Goal: Check status: Check status

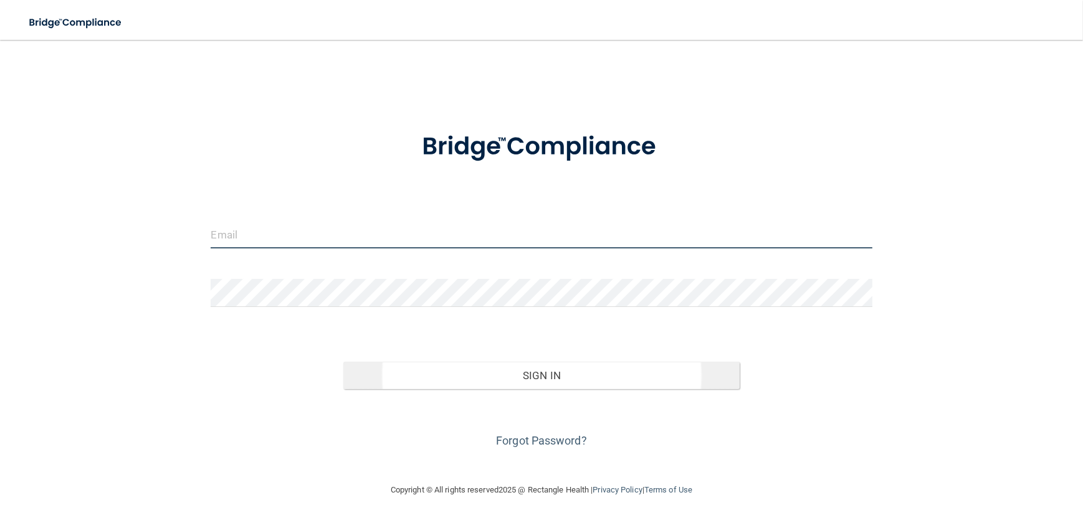
type input "[EMAIL_ADDRESS][DOMAIN_NAME]"
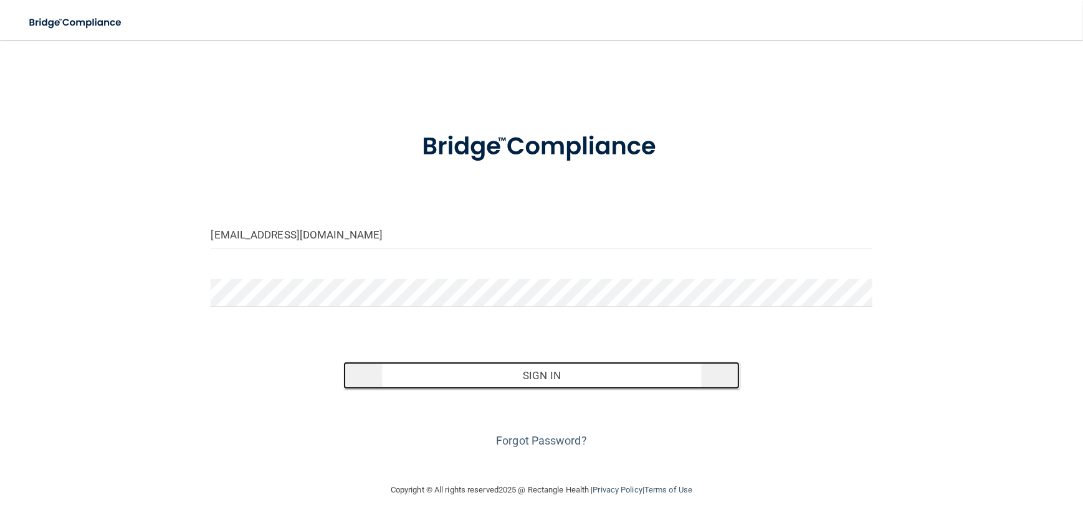
click at [523, 377] on button "Sign In" at bounding box center [541, 375] width 397 height 27
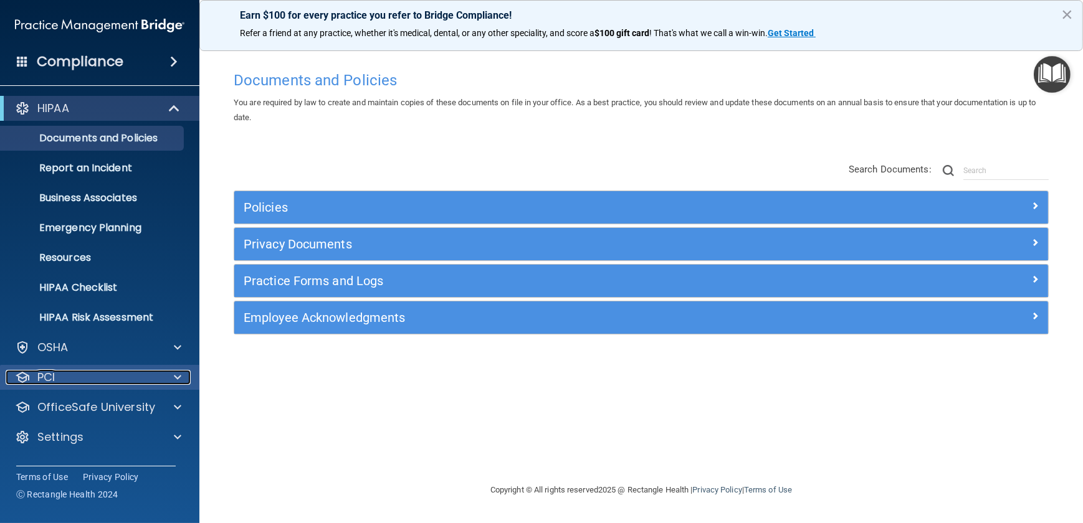
click at [100, 374] on div "PCI" at bounding box center [83, 377] width 155 height 15
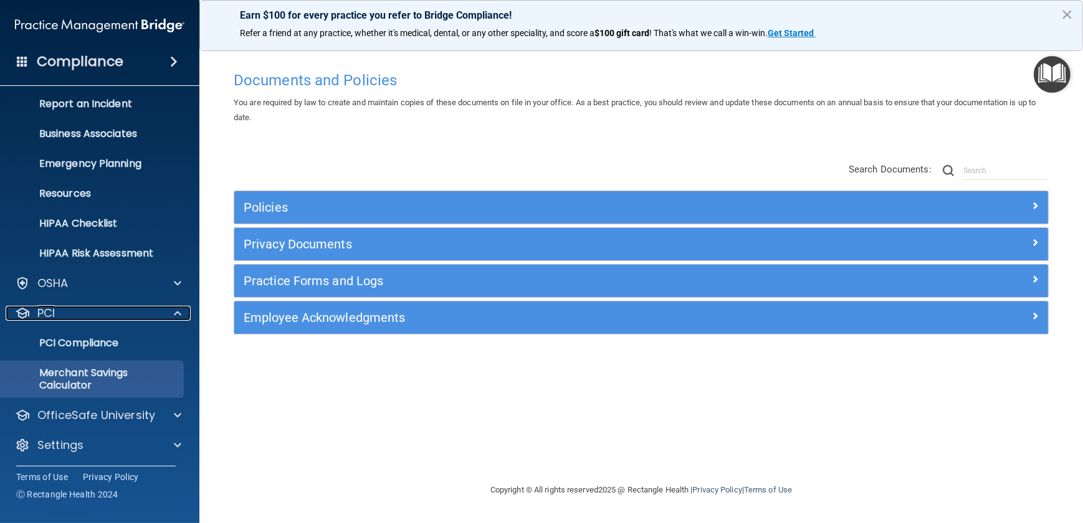
scroll to position [65, 0]
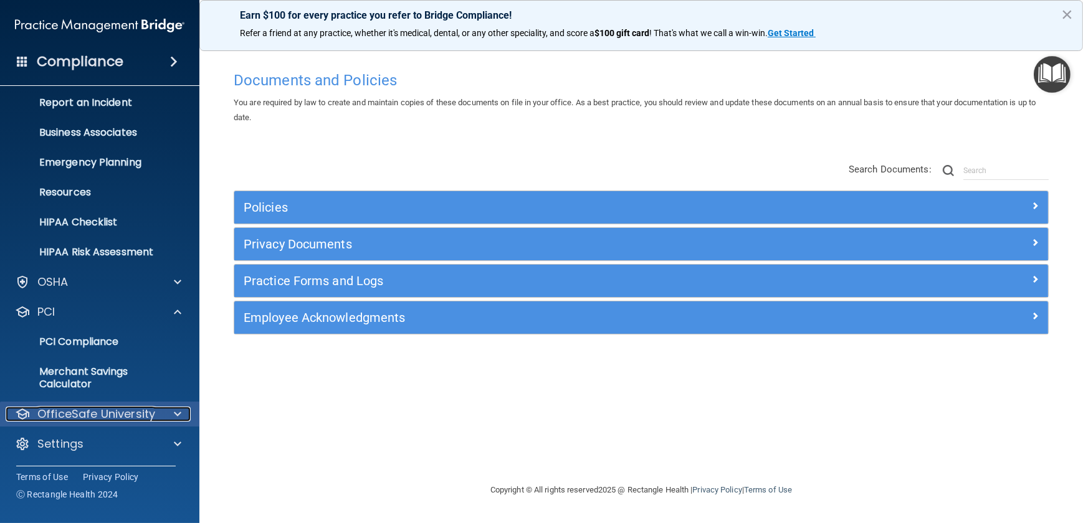
click at [108, 413] on p "OfficeSafe University" at bounding box center [96, 414] width 118 height 15
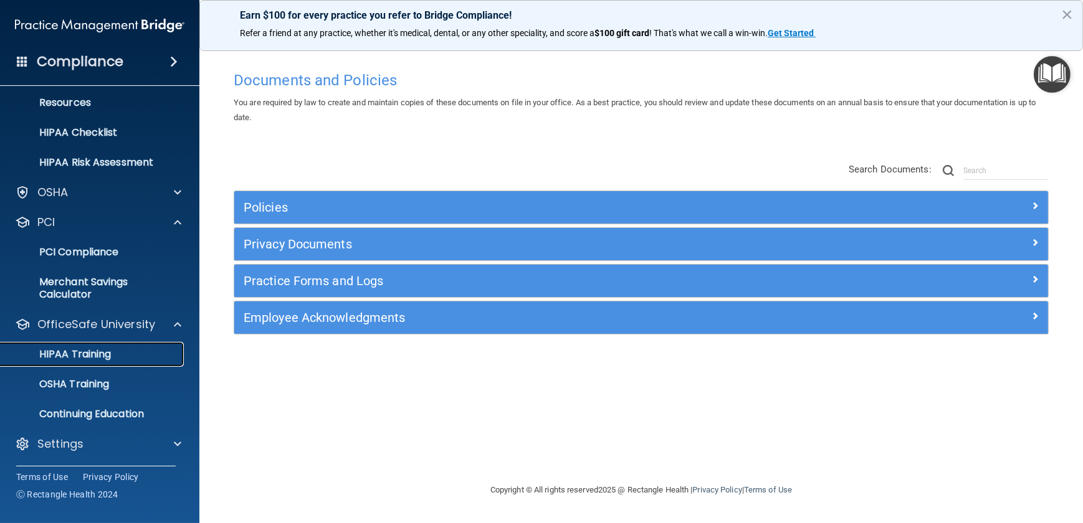
click at [102, 354] on p "HIPAA Training" at bounding box center [59, 354] width 103 height 12
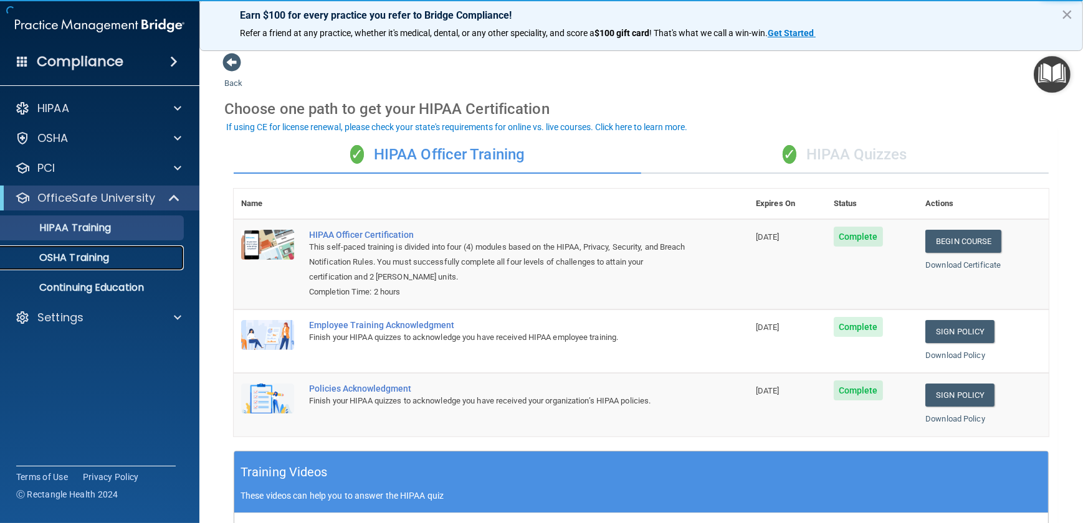
click at [109, 253] on p "OSHA Training" at bounding box center [58, 258] width 101 height 12
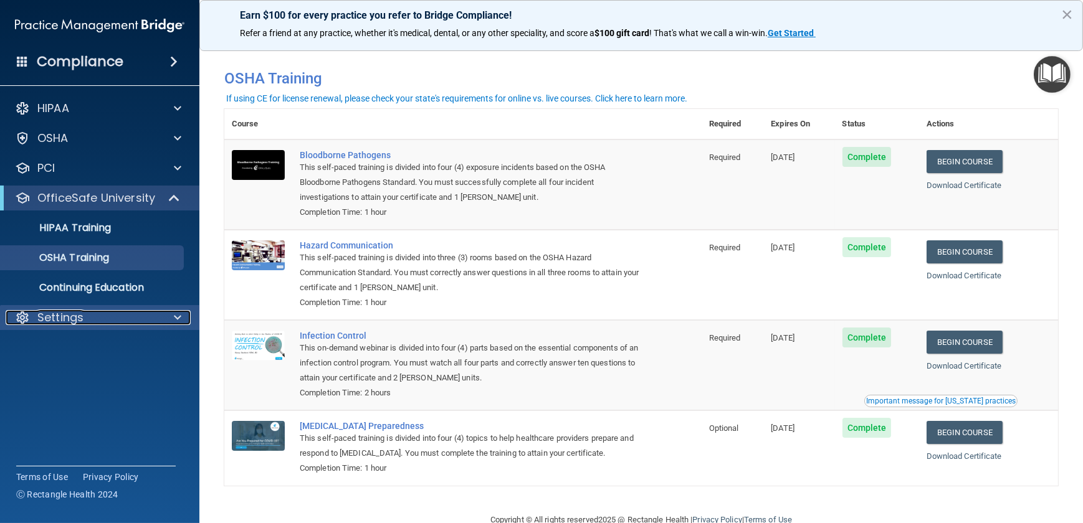
click at [99, 319] on div "Settings" at bounding box center [83, 317] width 155 height 15
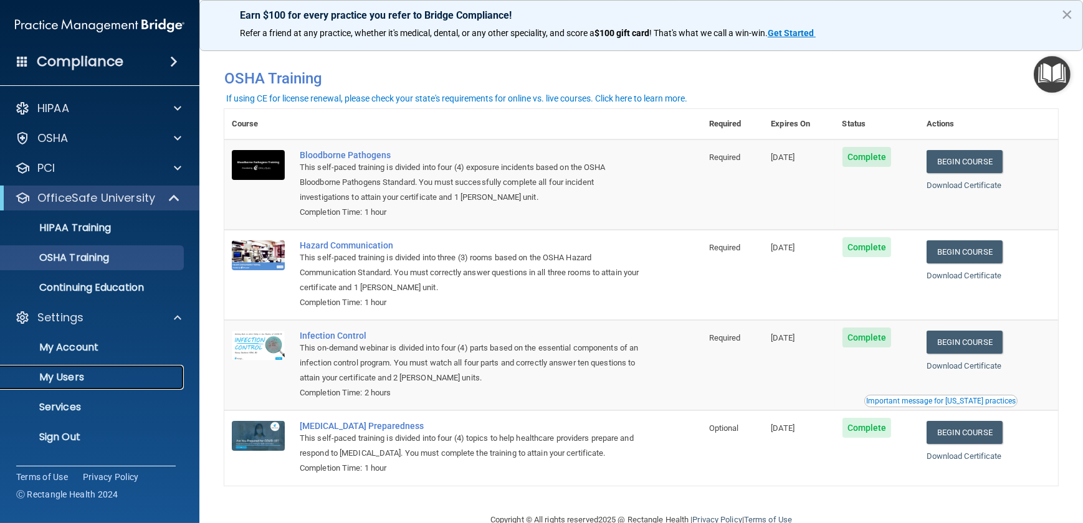
click at [100, 378] on p "My Users" at bounding box center [93, 377] width 170 height 12
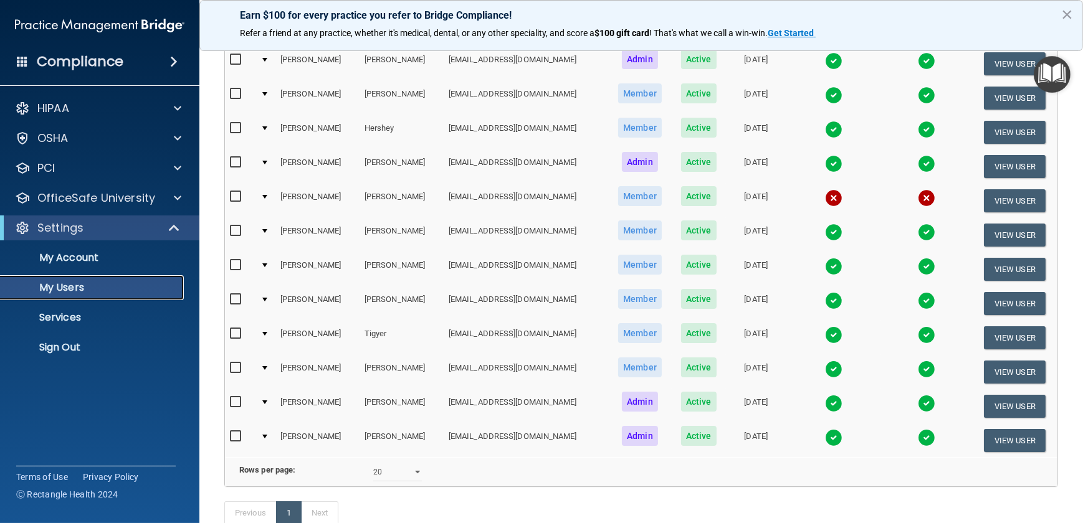
scroll to position [229, 0]
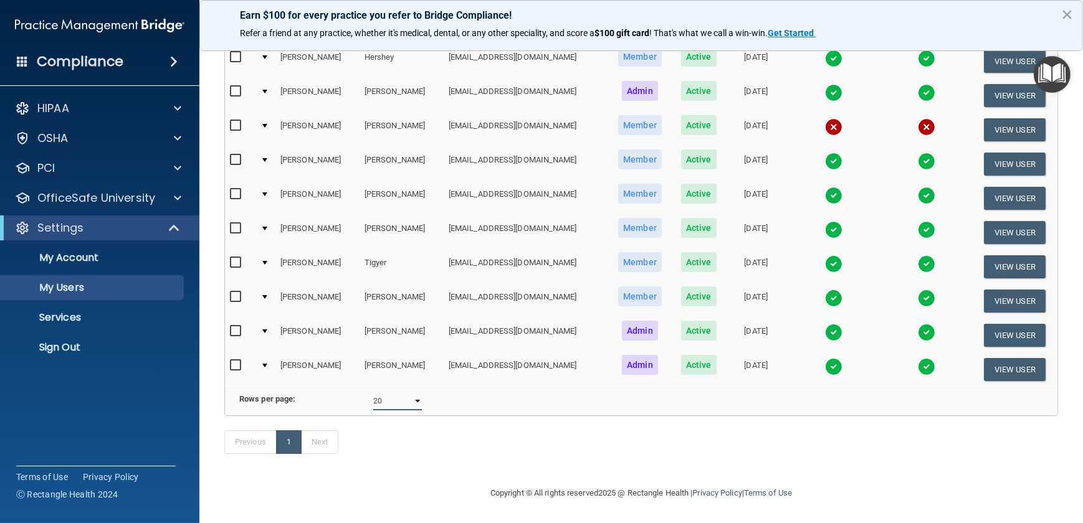
click at [399, 394] on select "10 20 30 40 all" at bounding box center [397, 401] width 49 height 19
select select "30"
click at [373, 392] on select "10 20 30 40 all" at bounding box center [397, 401] width 49 height 19
click at [447, 441] on div "Previous 1 Next" at bounding box center [641, 444] width 852 height 57
select select "30"
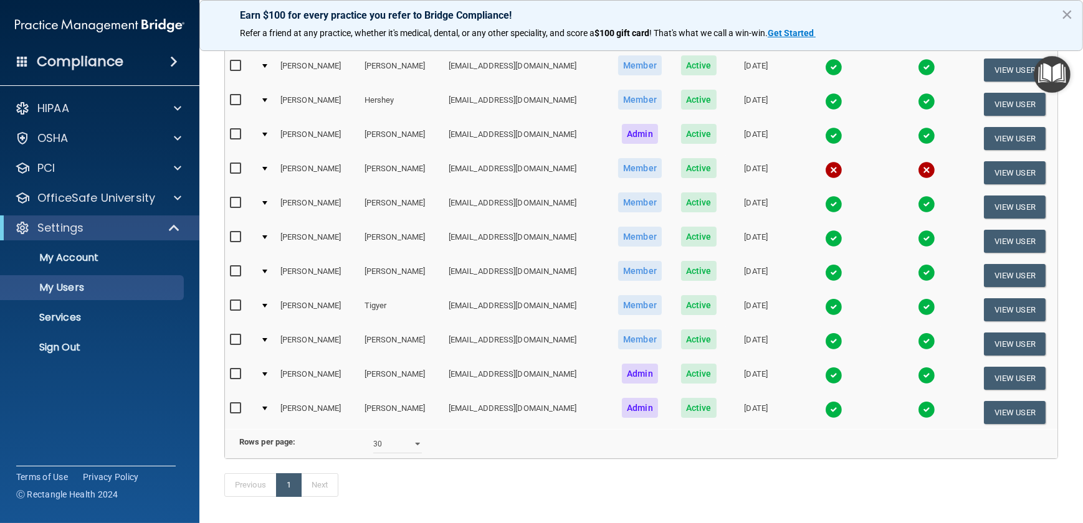
scroll to position [115, 0]
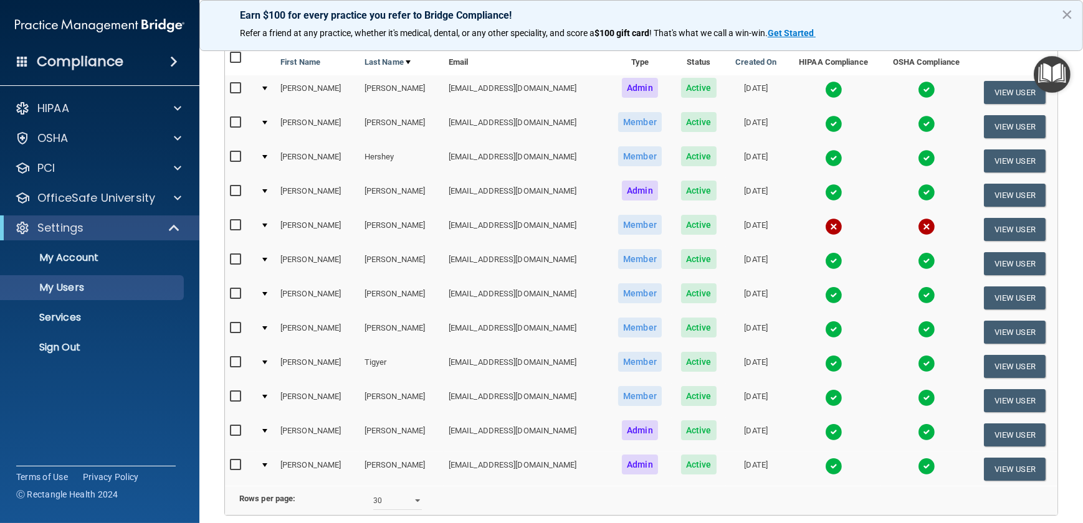
click at [825, 326] on img at bounding box center [833, 329] width 17 height 17
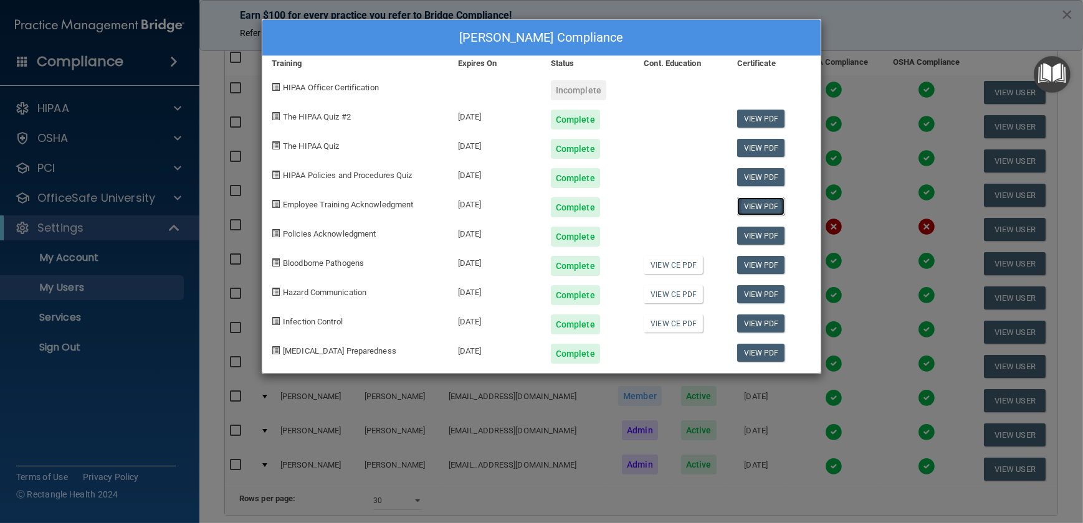
click at [751, 203] on link "View PDF" at bounding box center [761, 207] width 48 height 18
click at [759, 240] on link "View PDF" at bounding box center [761, 236] width 48 height 18
click at [754, 267] on link "View PDF" at bounding box center [761, 265] width 48 height 18
click at [691, 295] on link "View CE PDF" at bounding box center [673, 294] width 59 height 18
click at [690, 321] on link "View CE PDF" at bounding box center [673, 324] width 59 height 18
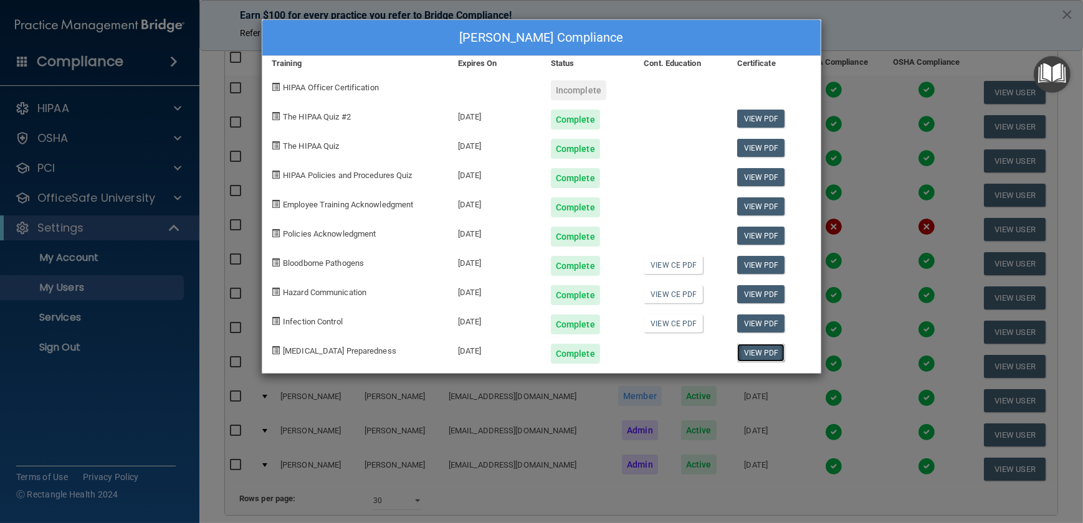
click at [753, 353] on link "View PDF" at bounding box center [761, 353] width 48 height 18
click at [211, 122] on div "[PERSON_NAME] Compliance Training Expires On Status Cont. Education Certificate…" at bounding box center [541, 261] width 1083 height 523
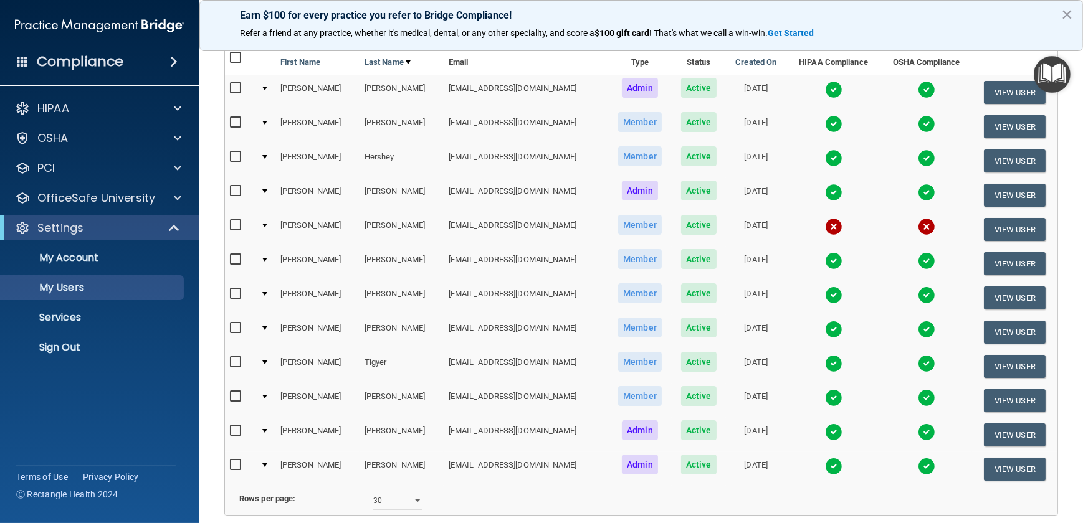
click at [825, 361] on img at bounding box center [833, 363] width 17 height 17
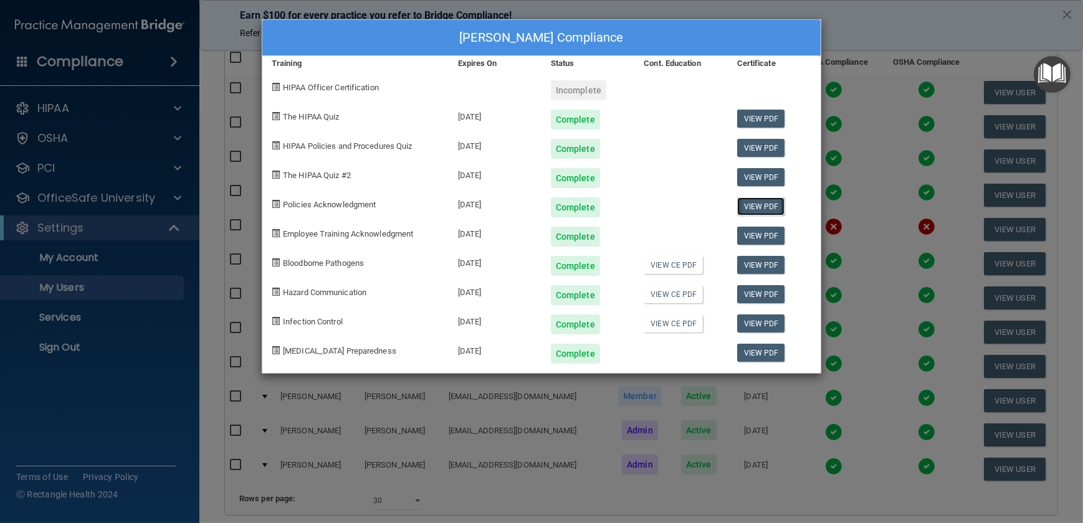
click at [766, 211] on link "View PDF" at bounding box center [761, 207] width 48 height 18
click at [759, 236] on link "View PDF" at bounding box center [761, 236] width 48 height 18
click at [679, 267] on link "View CE PDF" at bounding box center [673, 265] width 59 height 18
click at [673, 296] on link "View CE PDF" at bounding box center [673, 294] width 59 height 18
click at [684, 318] on link "View CE PDF" at bounding box center [673, 324] width 59 height 18
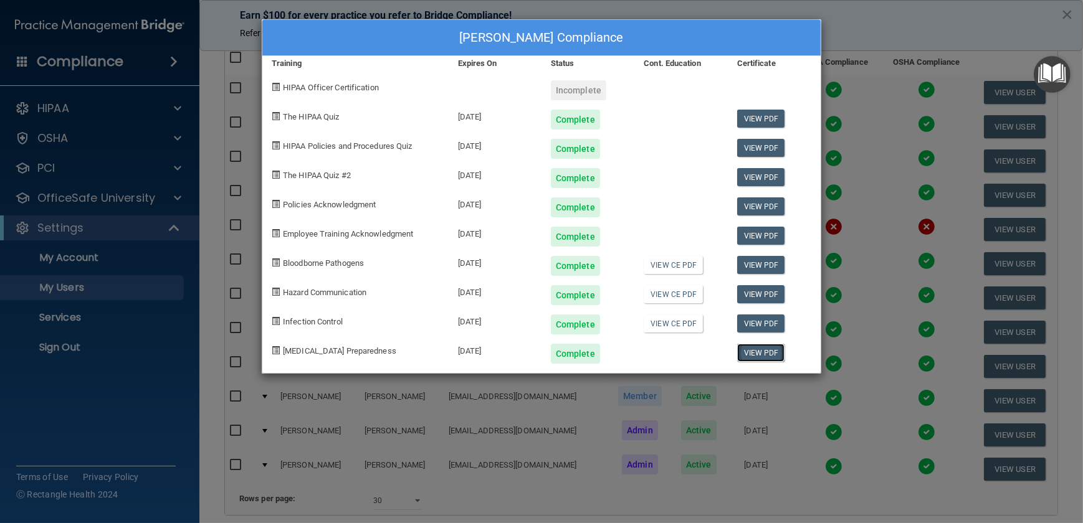
click at [771, 358] on link "View PDF" at bounding box center [761, 353] width 48 height 18
click at [220, 232] on div "[PERSON_NAME] Compliance Training Expires On Status Cont. Education Certificate…" at bounding box center [541, 261] width 1083 height 523
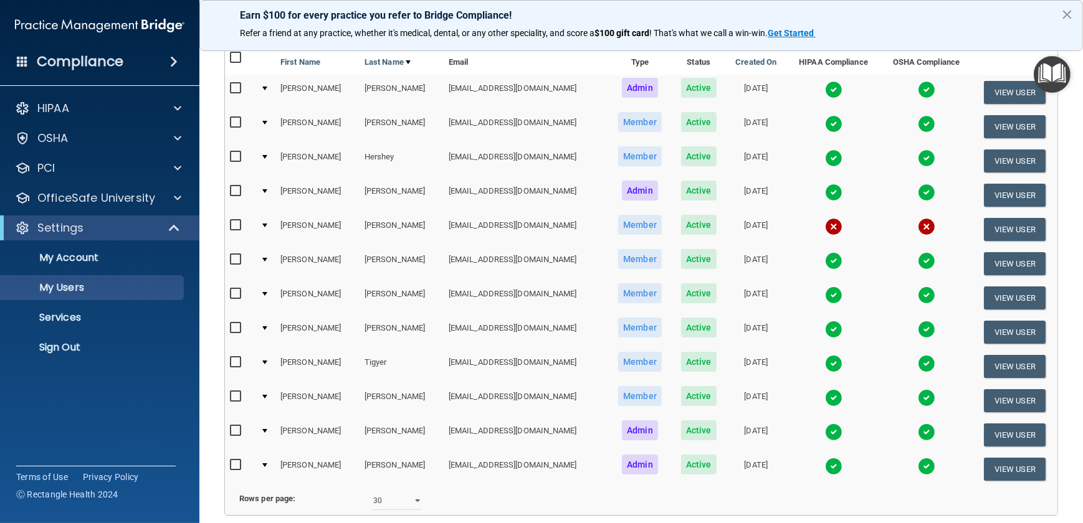
click at [825, 394] on img at bounding box center [833, 397] width 17 height 17
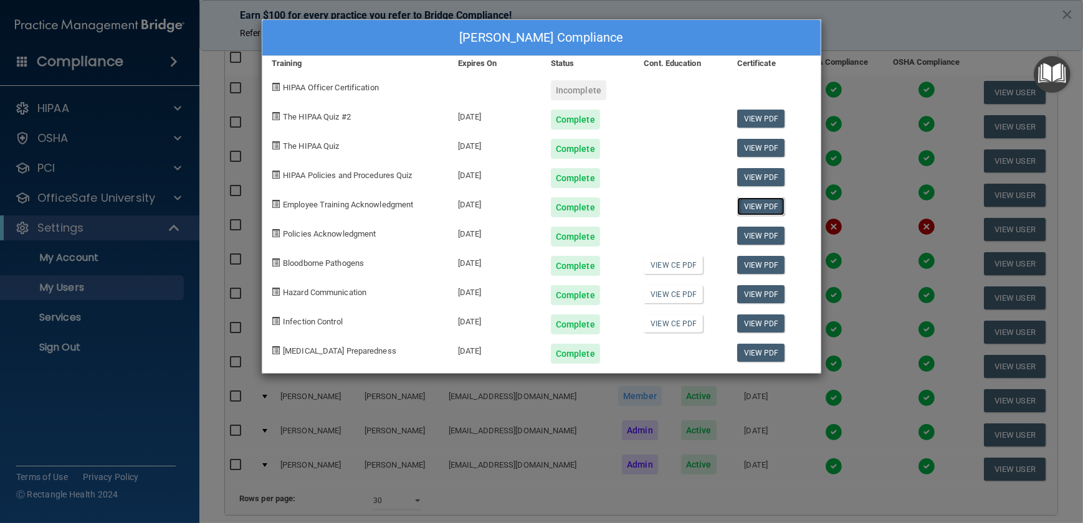
click at [748, 206] on link "View PDF" at bounding box center [761, 207] width 48 height 18
click at [761, 236] on link "View PDF" at bounding box center [761, 236] width 48 height 18
click at [657, 265] on link "View CE PDF" at bounding box center [673, 265] width 59 height 18
click at [681, 297] on link "View CE PDF" at bounding box center [673, 294] width 59 height 18
click at [687, 318] on link "View CE PDF" at bounding box center [673, 324] width 59 height 18
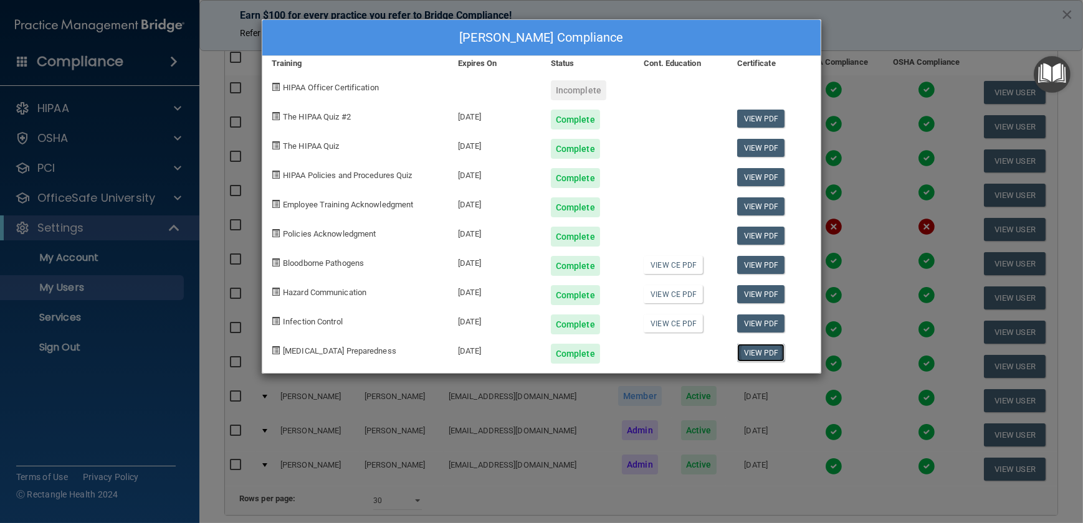
click at [766, 352] on link "View PDF" at bounding box center [761, 353] width 48 height 18
click at [210, 149] on div "[PERSON_NAME] Compliance Training Expires On Status Cont. Education Certificate…" at bounding box center [541, 261] width 1083 height 523
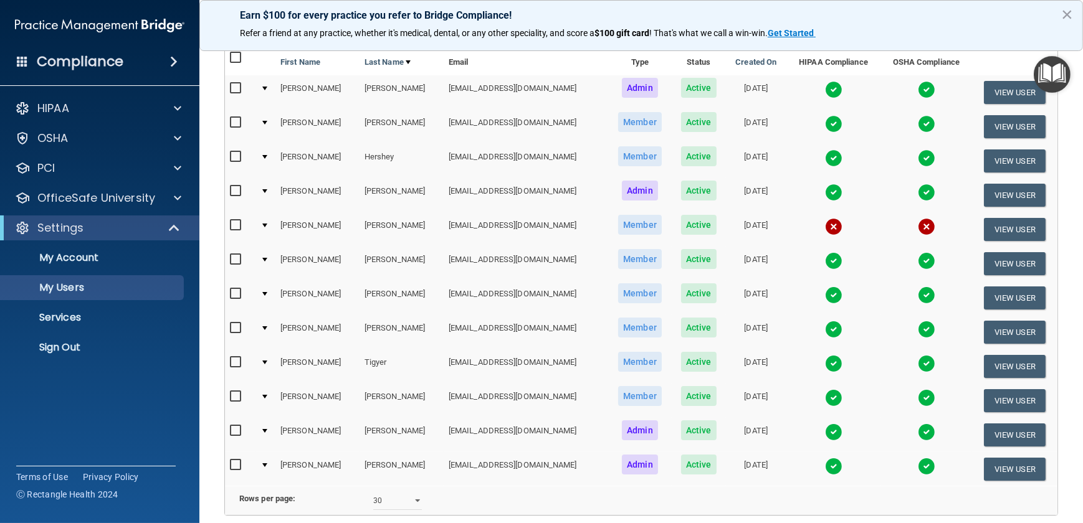
click at [825, 462] on img at bounding box center [833, 466] width 17 height 17
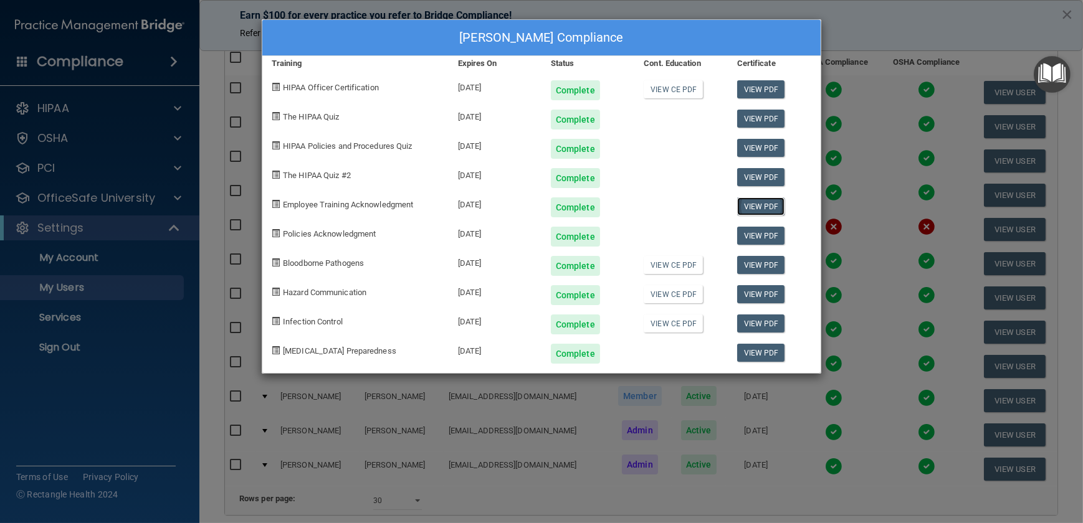
click at [748, 207] on link "View PDF" at bounding box center [761, 207] width 48 height 18
click at [766, 232] on link "View PDF" at bounding box center [761, 236] width 48 height 18
click at [675, 266] on link "View CE PDF" at bounding box center [673, 265] width 59 height 18
click at [688, 292] on link "View CE PDF" at bounding box center [673, 294] width 59 height 18
click at [672, 324] on link "View CE PDF" at bounding box center [673, 324] width 59 height 18
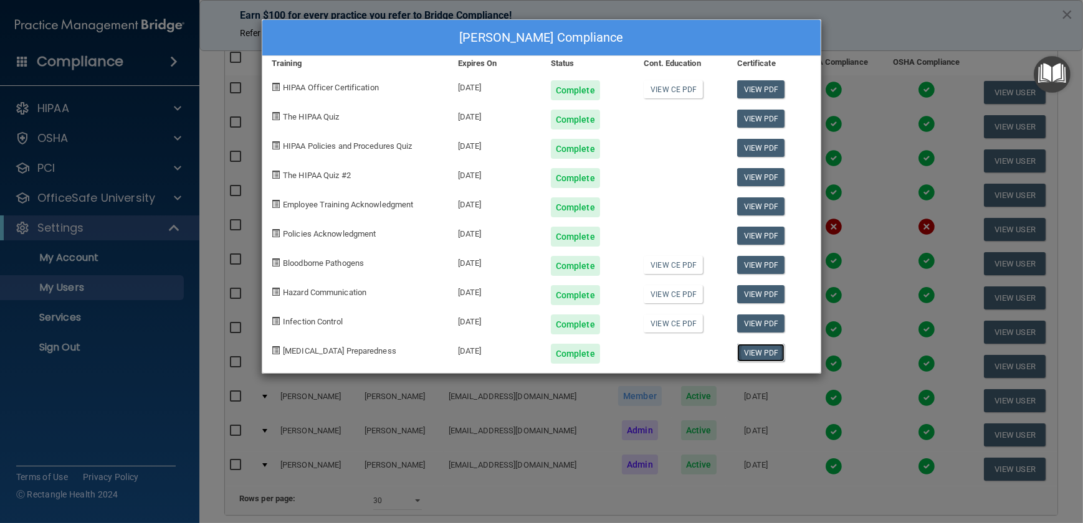
click at [753, 358] on link "View PDF" at bounding box center [761, 353] width 48 height 18
click at [201, 215] on div "[PERSON_NAME] Compliance Training Expires On Status Cont. Education Certificate…" at bounding box center [541, 261] width 1083 height 523
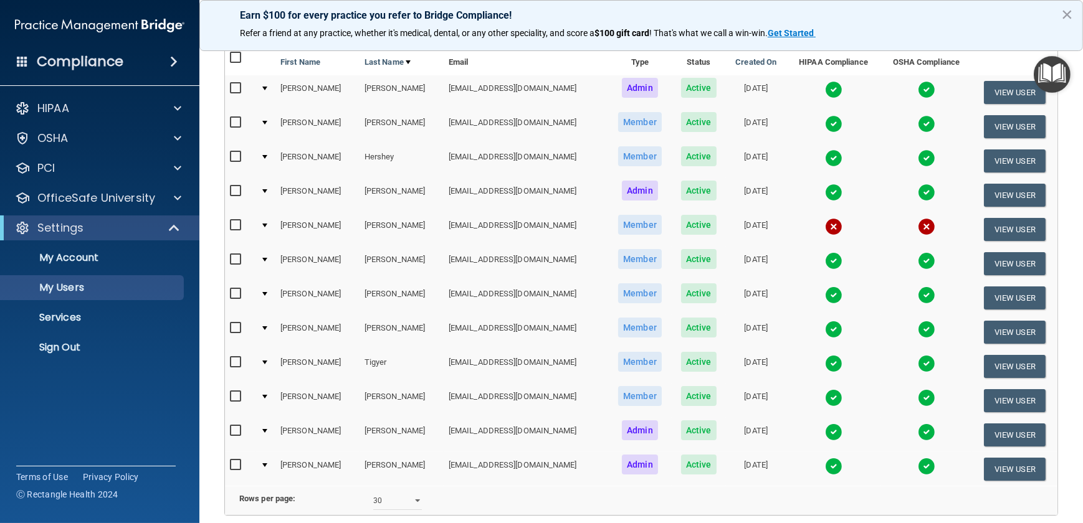
click at [825, 431] on img at bounding box center [833, 432] width 17 height 17
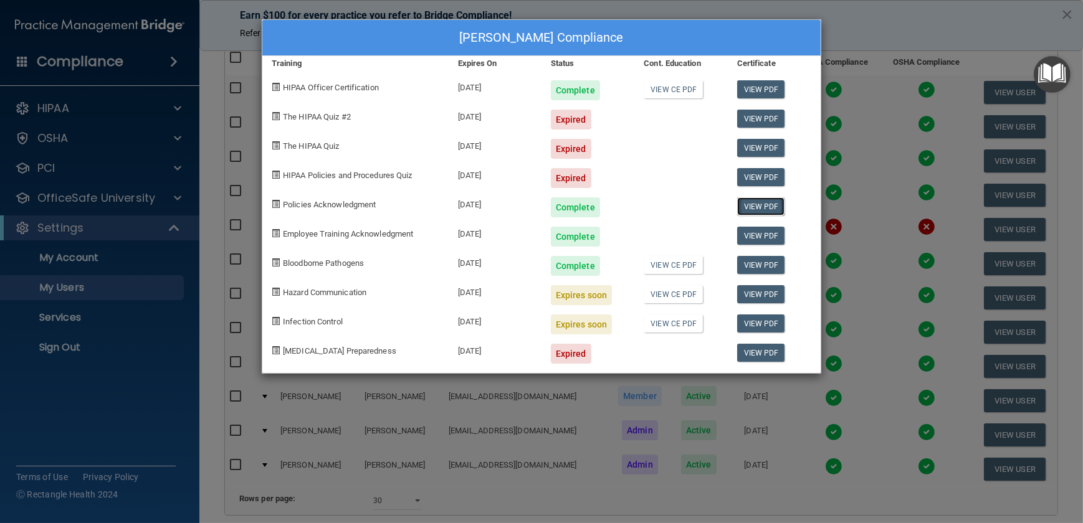
click at [754, 204] on link "View PDF" at bounding box center [761, 207] width 48 height 18
click at [771, 237] on link "View PDF" at bounding box center [761, 236] width 48 height 18
click at [685, 268] on link "View CE PDF" at bounding box center [673, 265] width 59 height 18
click at [688, 297] on link "View CE PDF" at bounding box center [673, 294] width 59 height 18
click at [679, 329] on link "View CE PDF" at bounding box center [673, 324] width 59 height 18
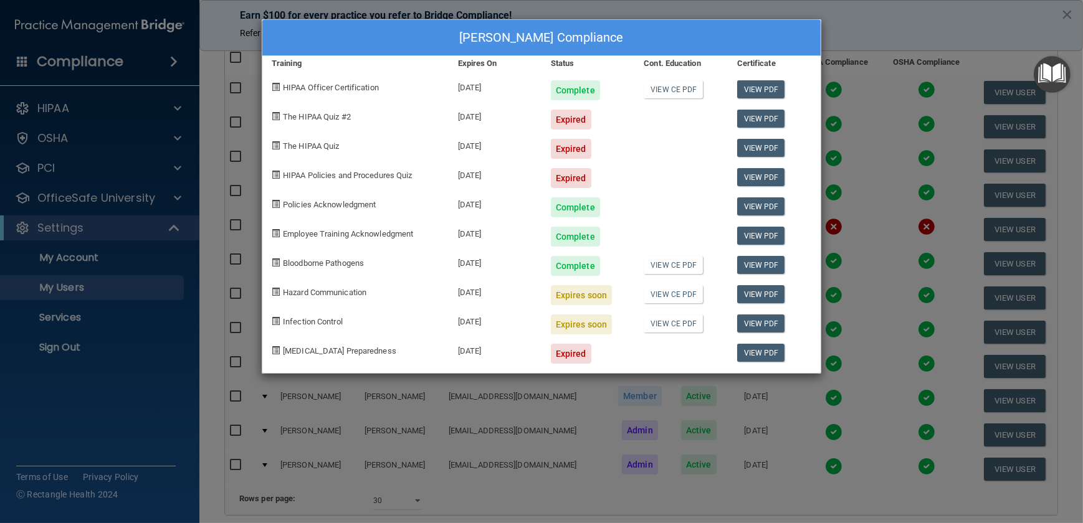
click at [204, 88] on div "[PERSON_NAME] Compliance Training Expires On Status Cont. Education Certificate…" at bounding box center [541, 261] width 1083 height 523
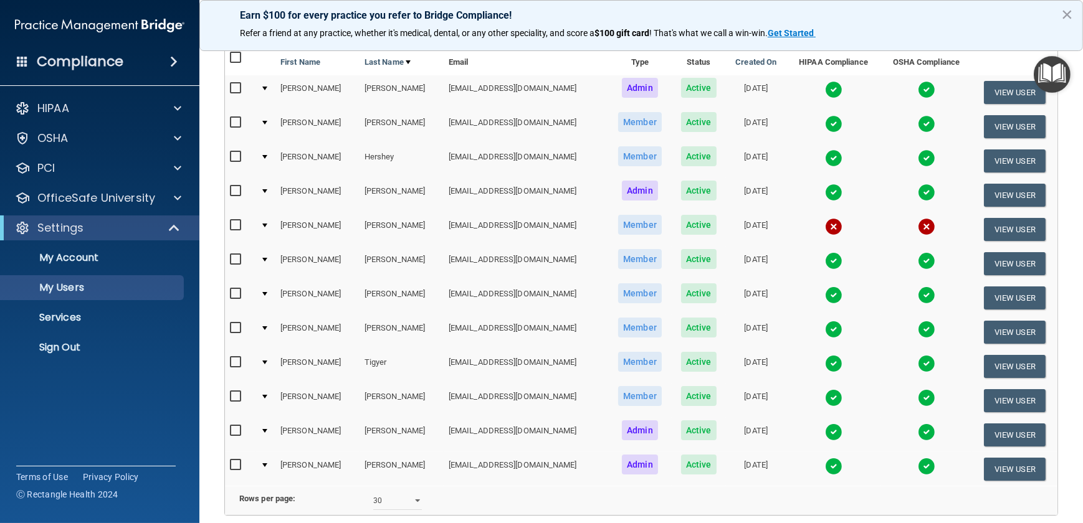
click at [825, 263] on img at bounding box center [833, 260] width 17 height 17
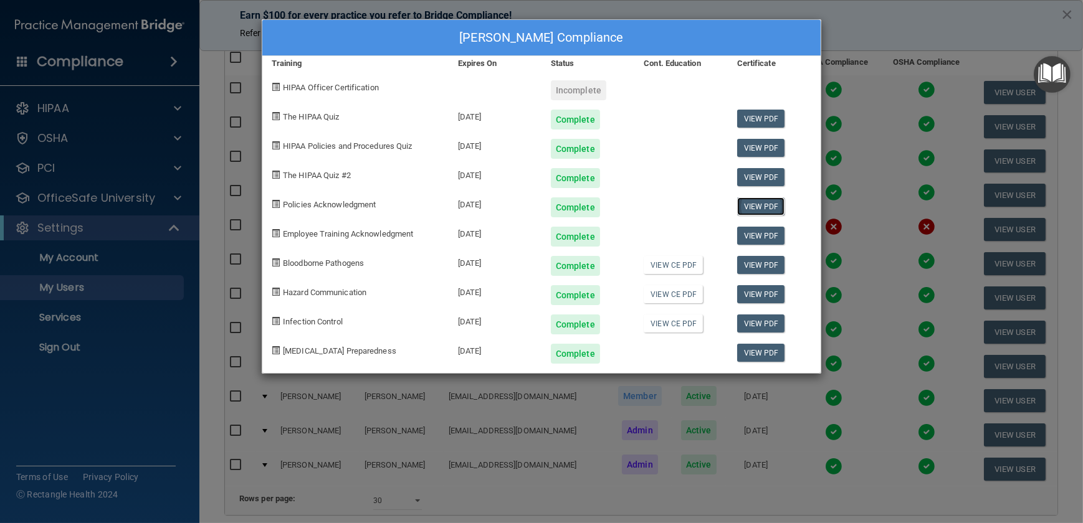
click at [767, 209] on link "View PDF" at bounding box center [761, 207] width 48 height 18
click at [761, 232] on link "View PDF" at bounding box center [761, 236] width 48 height 18
click at [650, 266] on link "View CE PDF" at bounding box center [673, 265] width 59 height 18
click at [664, 294] on link "View CE PDF" at bounding box center [673, 294] width 59 height 18
click at [683, 328] on link "View CE PDF" at bounding box center [673, 324] width 59 height 18
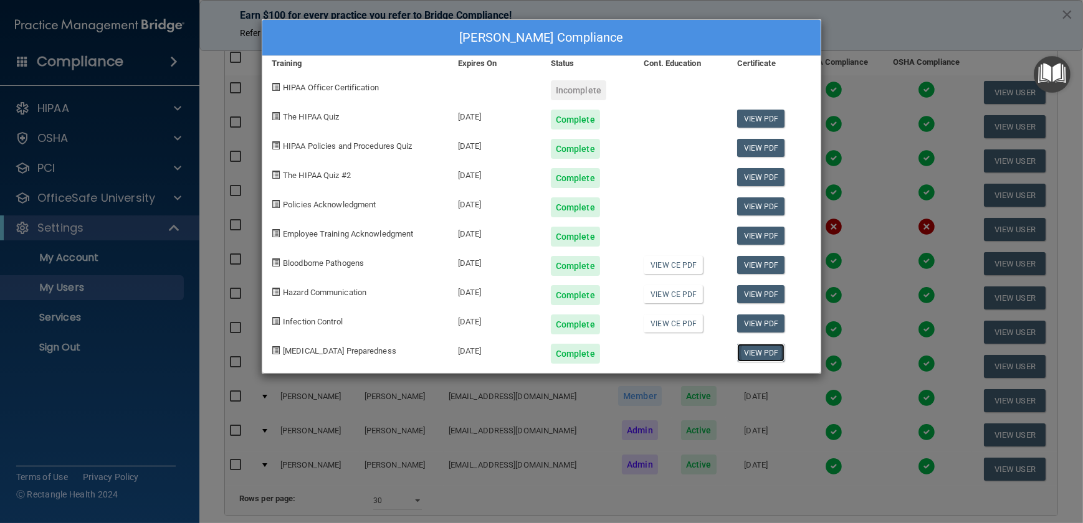
click at [755, 349] on link "View PDF" at bounding box center [761, 353] width 48 height 18
click at [220, 74] on div "[PERSON_NAME] Compliance Training Expires On Status Cont. Education Certificate…" at bounding box center [541, 261] width 1083 height 523
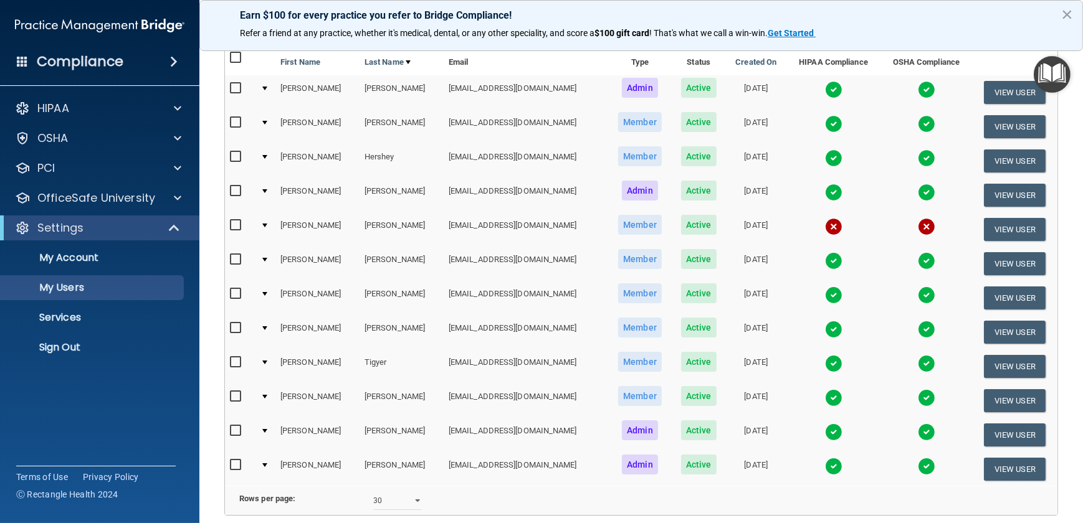
click at [825, 154] on img at bounding box center [833, 158] width 17 height 17
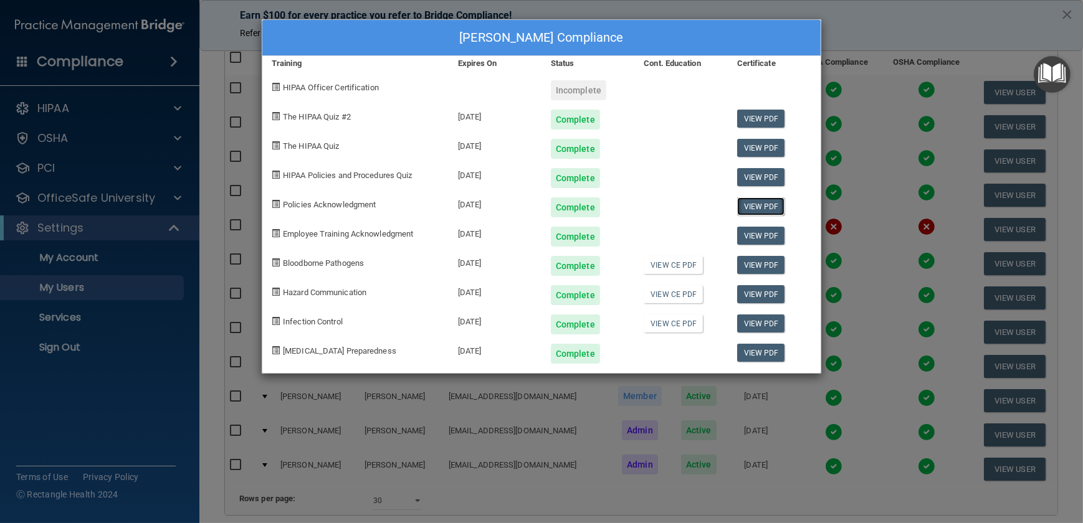
click at [768, 206] on link "View PDF" at bounding box center [761, 207] width 48 height 18
click at [754, 232] on link "View PDF" at bounding box center [761, 236] width 48 height 18
click at [684, 262] on link "View CE PDF" at bounding box center [673, 265] width 59 height 18
click at [679, 297] on link "View CE PDF" at bounding box center [673, 294] width 59 height 18
click at [687, 322] on link "View CE PDF" at bounding box center [673, 324] width 59 height 18
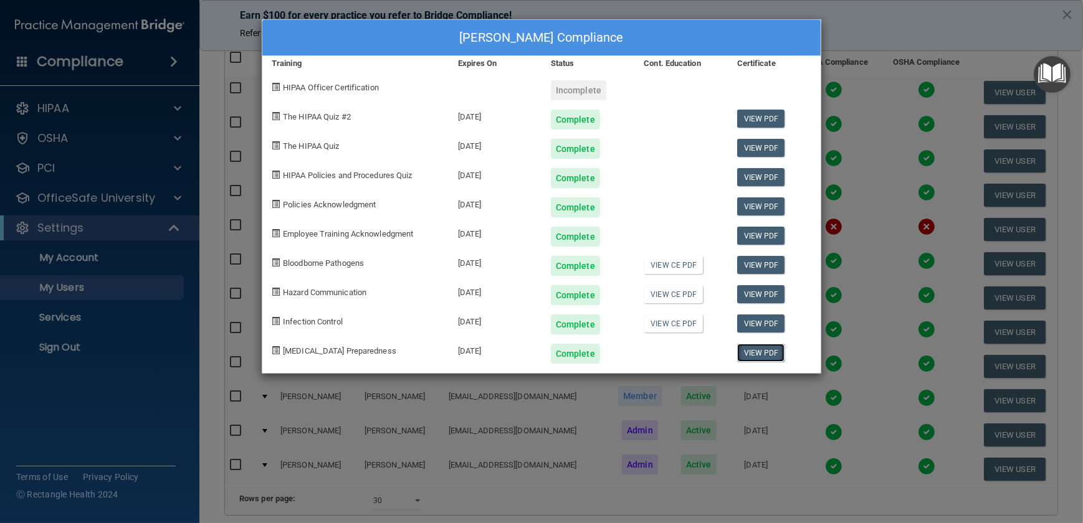
click at [773, 350] on link "View PDF" at bounding box center [761, 353] width 48 height 18
click at [212, 29] on div "[PERSON_NAME] Compliance Training Expires On Status Cont. Education Certificate…" at bounding box center [541, 261] width 1083 height 523
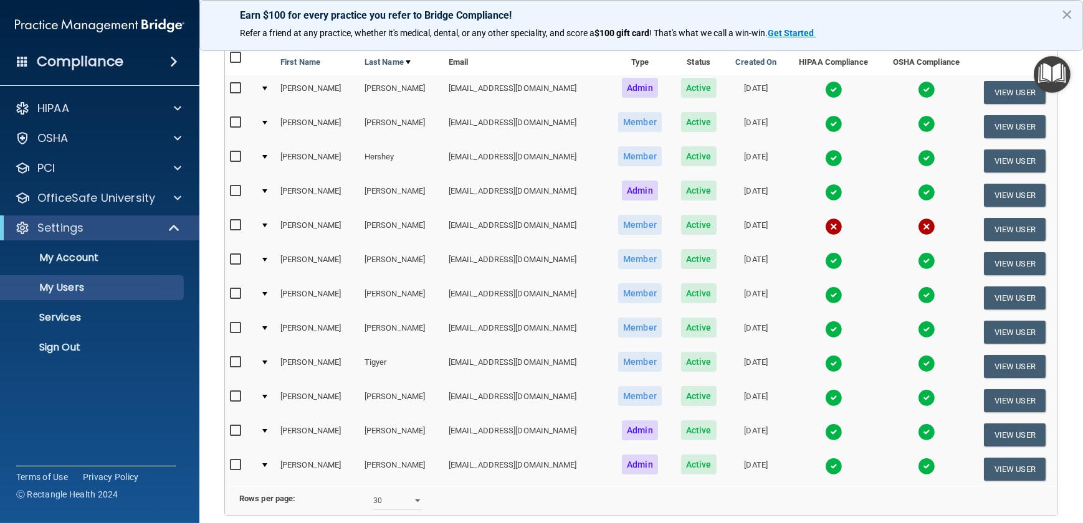
click at [825, 93] on img at bounding box center [833, 89] width 17 height 17
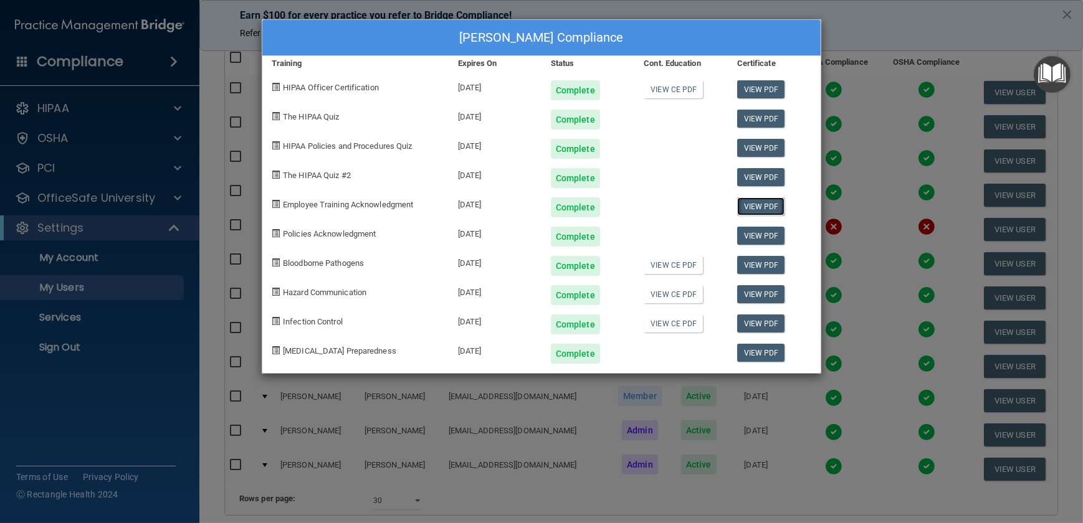
click at [762, 211] on link "View PDF" at bounding box center [761, 207] width 48 height 18
click at [772, 244] on div "View PDF" at bounding box center [774, 231] width 93 height 29
click at [772, 243] on link "View PDF" at bounding box center [761, 236] width 48 height 18
click at [660, 270] on link "View CE PDF" at bounding box center [673, 265] width 59 height 18
click at [657, 295] on link "View CE PDF" at bounding box center [673, 294] width 59 height 18
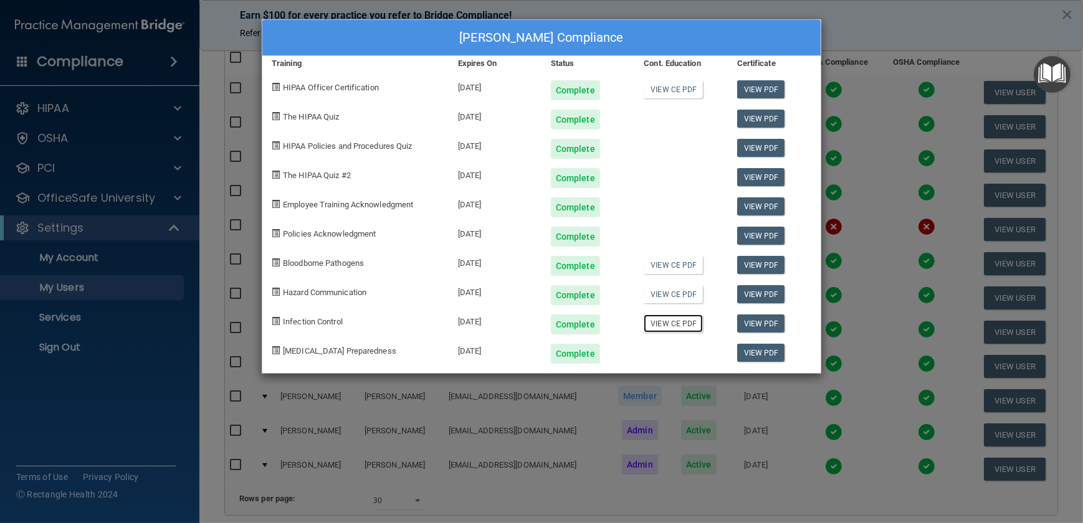
click at [681, 324] on link "View CE PDF" at bounding box center [673, 324] width 59 height 18
click at [753, 348] on link "View PDF" at bounding box center [761, 353] width 48 height 18
click at [230, 21] on div "[PERSON_NAME] Compliance Training Expires On Status Cont. Education Certificate…" at bounding box center [541, 261] width 1083 height 523
